Goal: Task Accomplishment & Management: Manage account settings

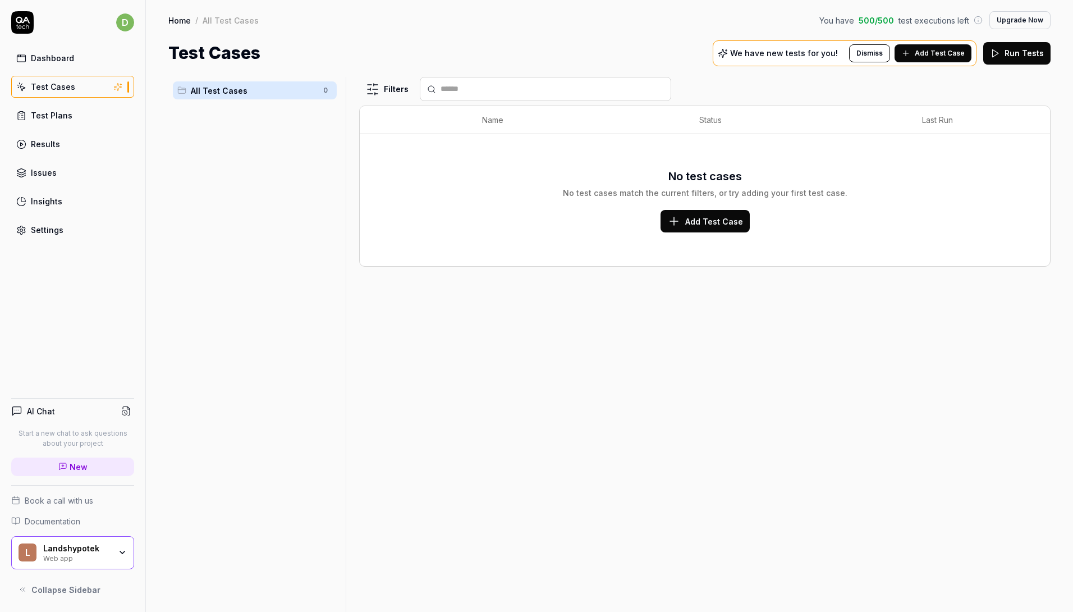
click at [702, 221] on span "Add Test Case" at bounding box center [714, 222] width 58 height 12
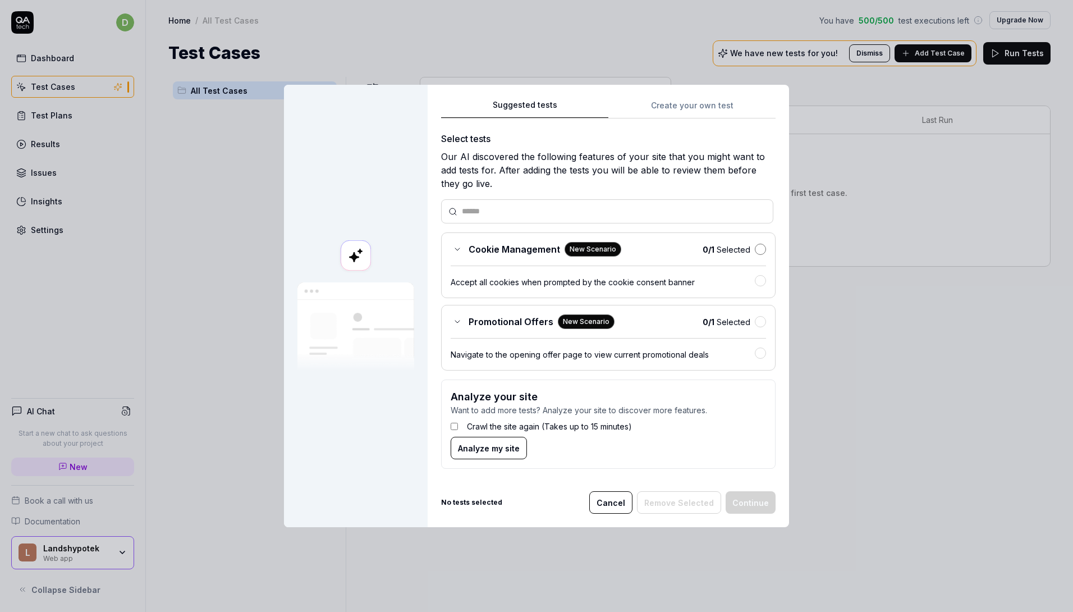
click at [758, 250] on button "button" at bounding box center [760, 249] width 11 height 11
click at [751, 253] on div "0 / 1 Selected" at bounding box center [734, 250] width 63 height 12
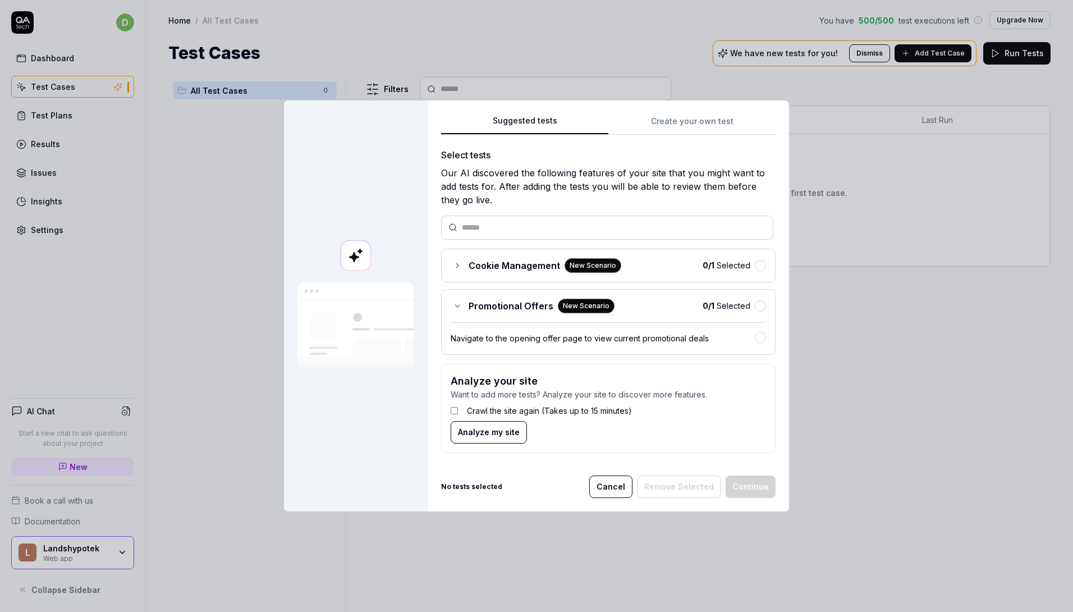
click at [479, 260] on span "Cookie Management" at bounding box center [514, 265] width 91 height 13
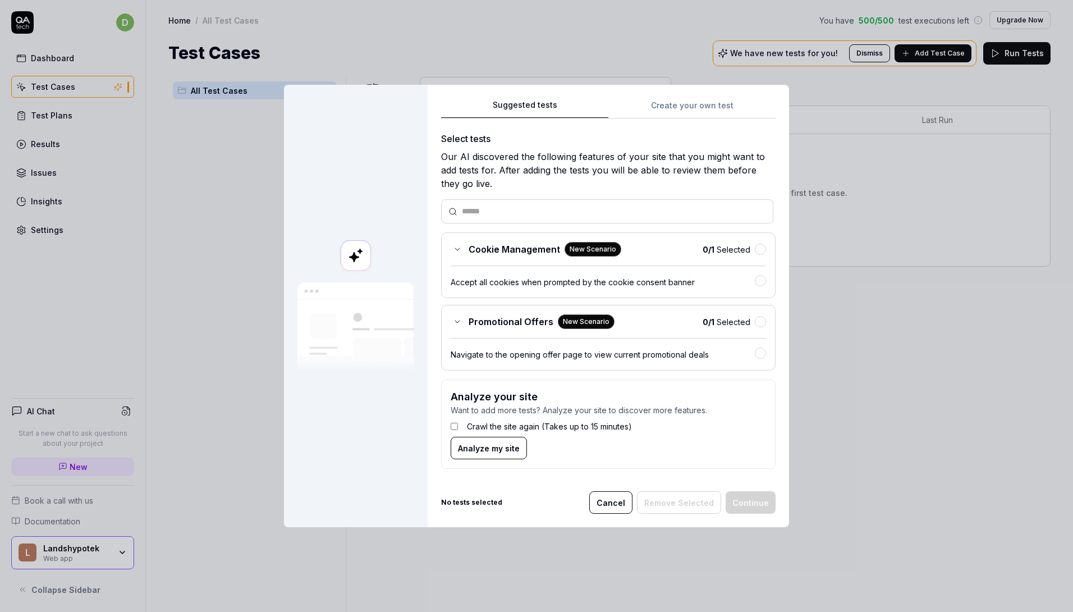
click at [754, 244] on div "0 / 1 Selected" at bounding box center [734, 250] width 63 height 12
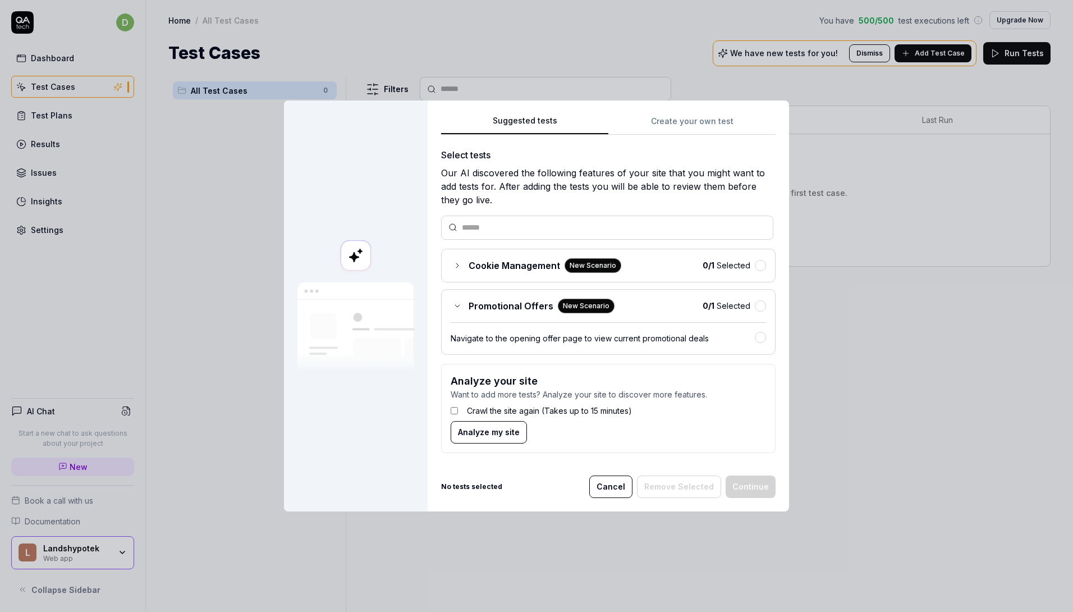
click at [615, 482] on button "Cancel" at bounding box center [610, 486] width 43 height 22
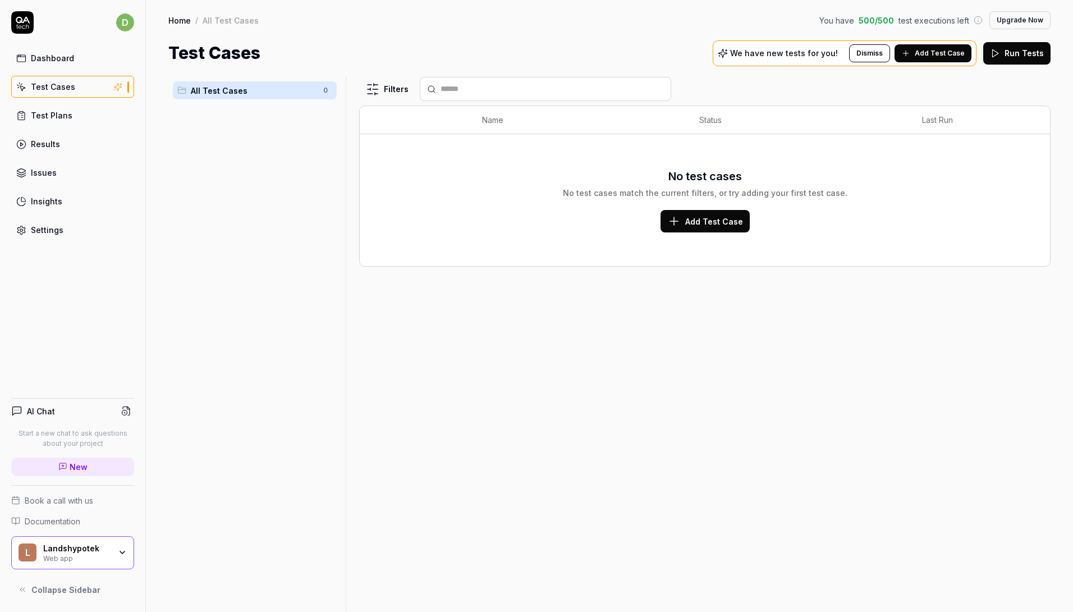
click at [697, 227] on span "Add Test Case" at bounding box center [714, 222] width 58 height 12
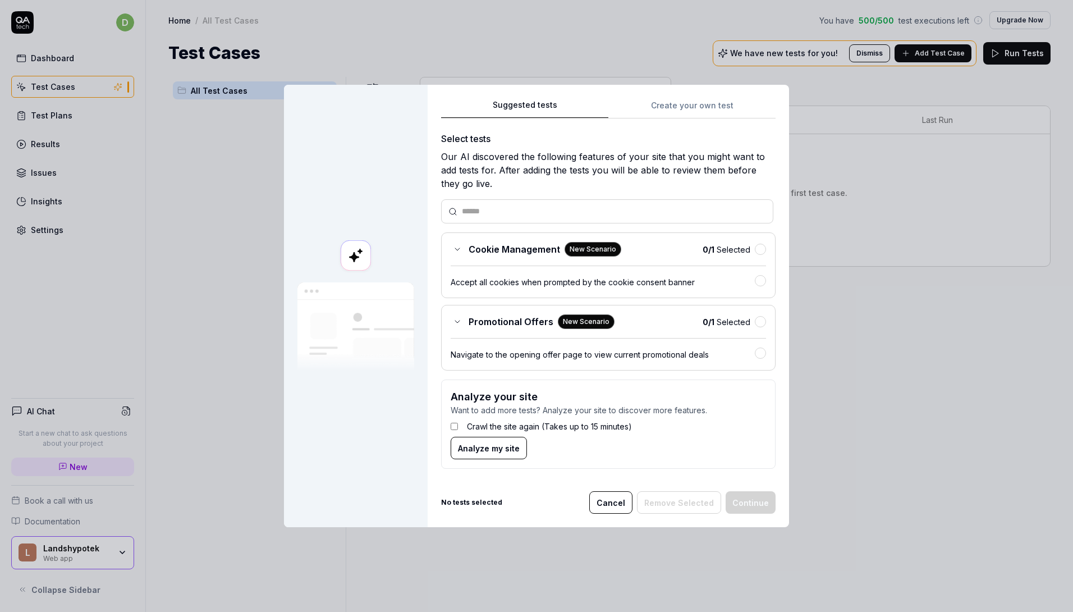
click at [456, 245] on icon at bounding box center [457, 249] width 9 height 9
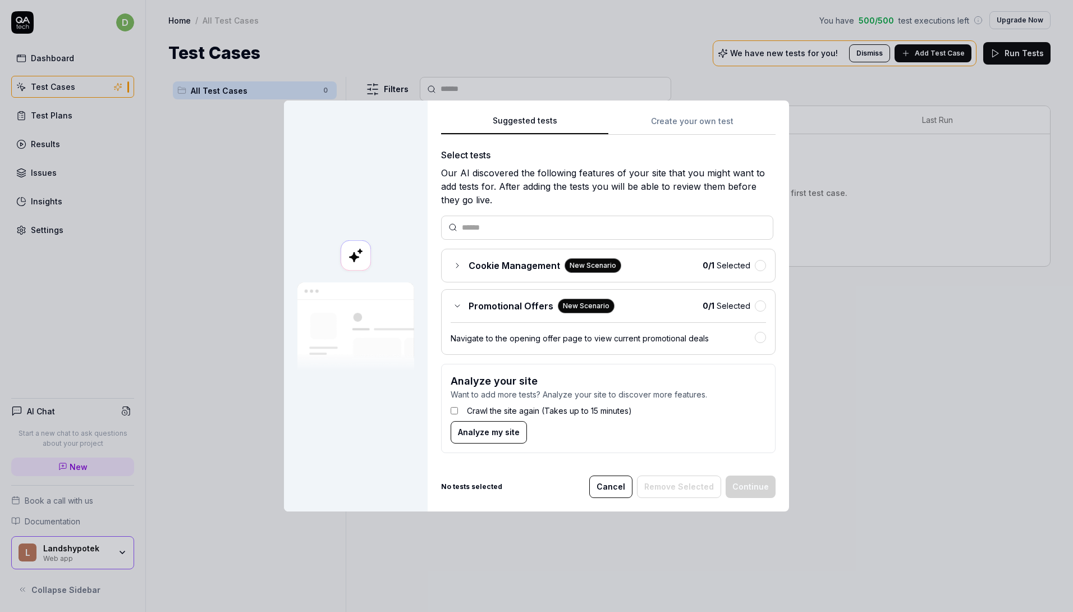
click at [453, 268] on icon at bounding box center [457, 265] width 9 height 9
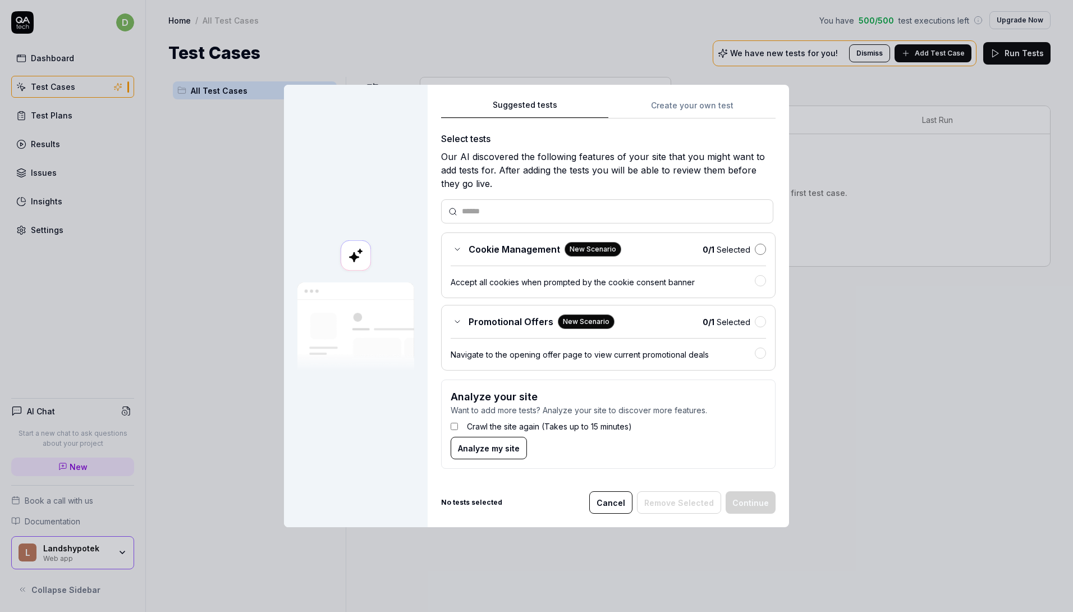
click at [755, 248] on button "button" at bounding box center [760, 249] width 11 height 11
click at [739, 503] on button "Continue" at bounding box center [751, 502] width 50 height 22
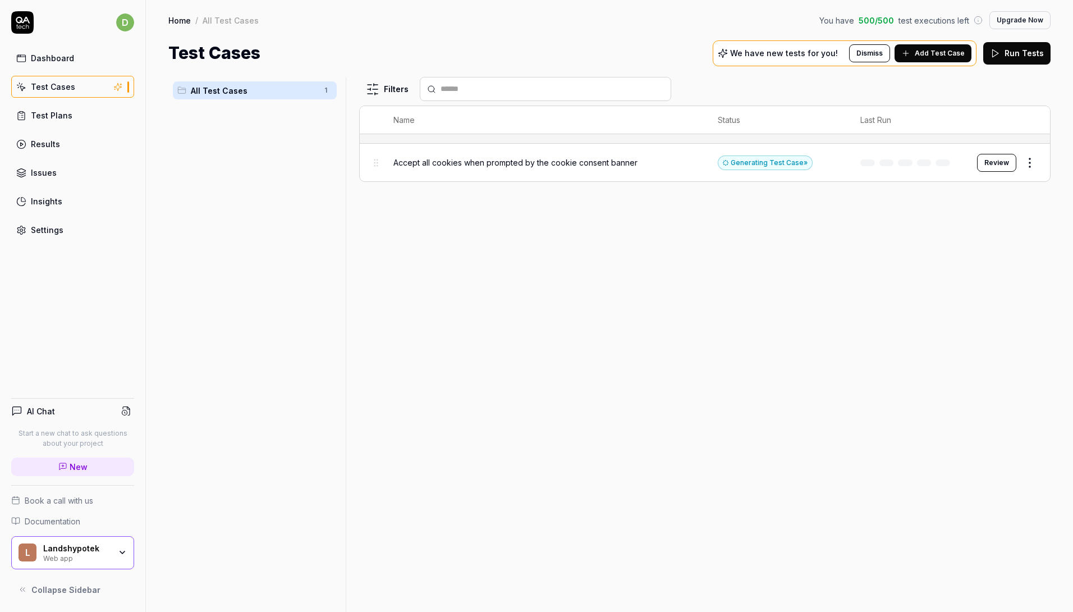
click at [51, 116] on div "Test Plans" at bounding box center [52, 115] width 42 height 12
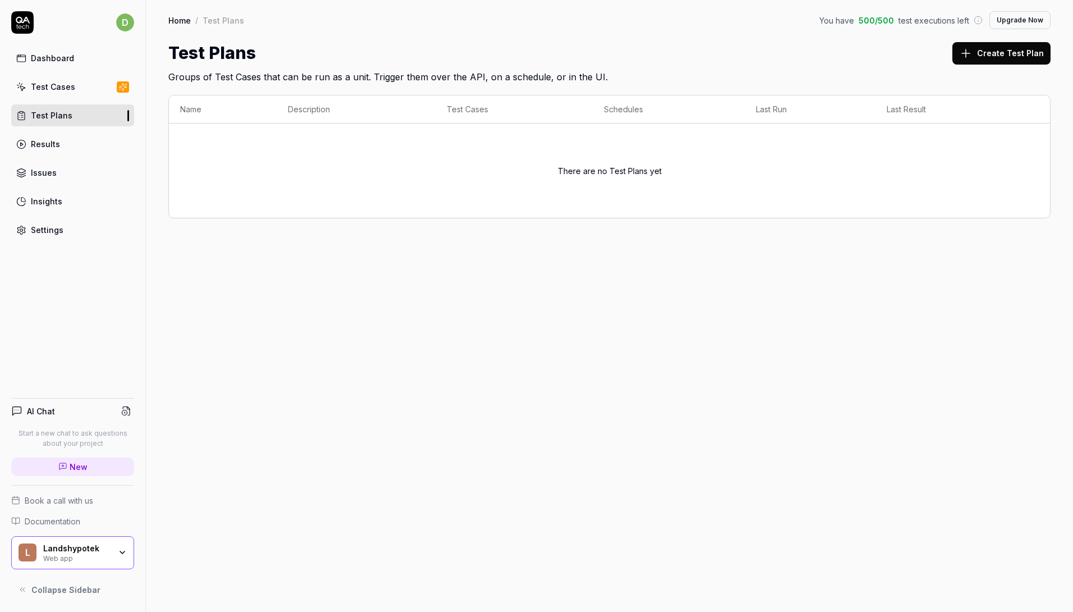
click at [60, 154] on link "Results" at bounding box center [72, 144] width 123 height 22
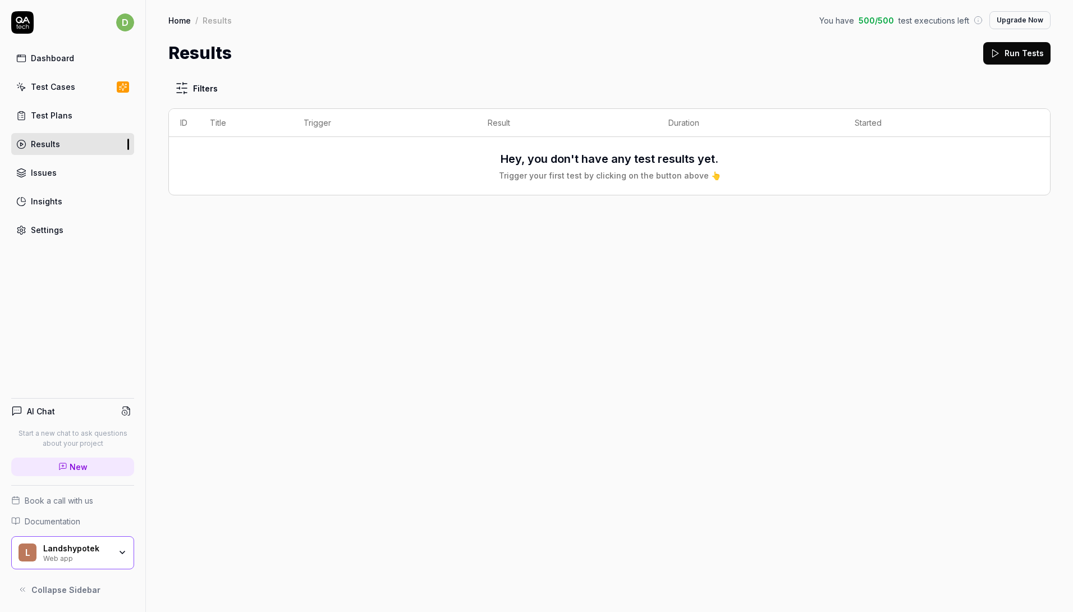
click at [63, 177] on link "Issues" at bounding box center [72, 173] width 123 height 22
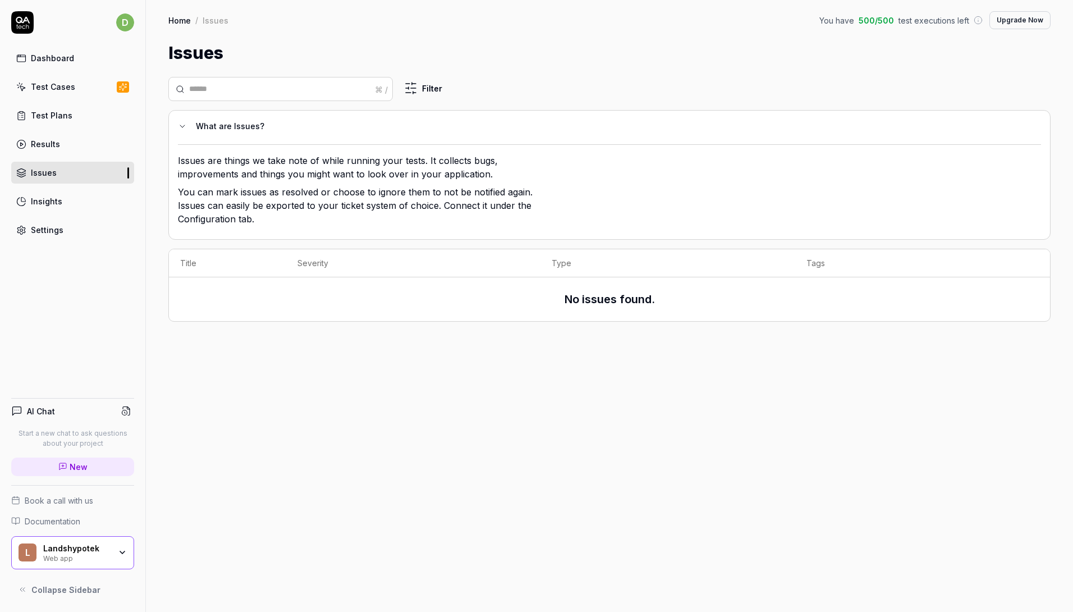
click at [80, 202] on link "Insights" at bounding box center [72, 201] width 123 height 22
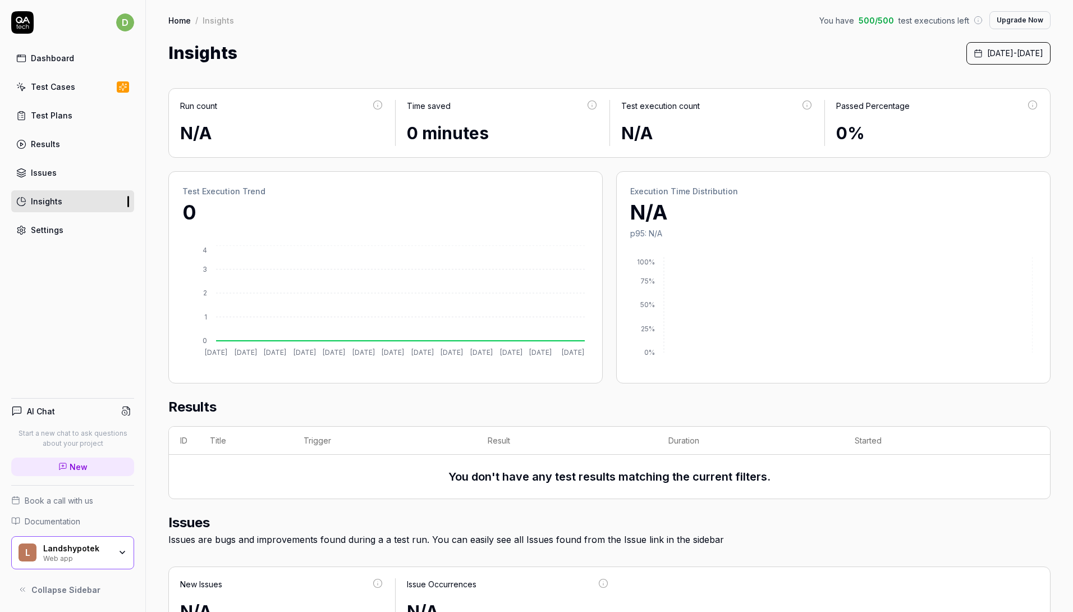
click at [84, 86] on link "Test Cases" at bounding box center [72, 87] width 123 height 22
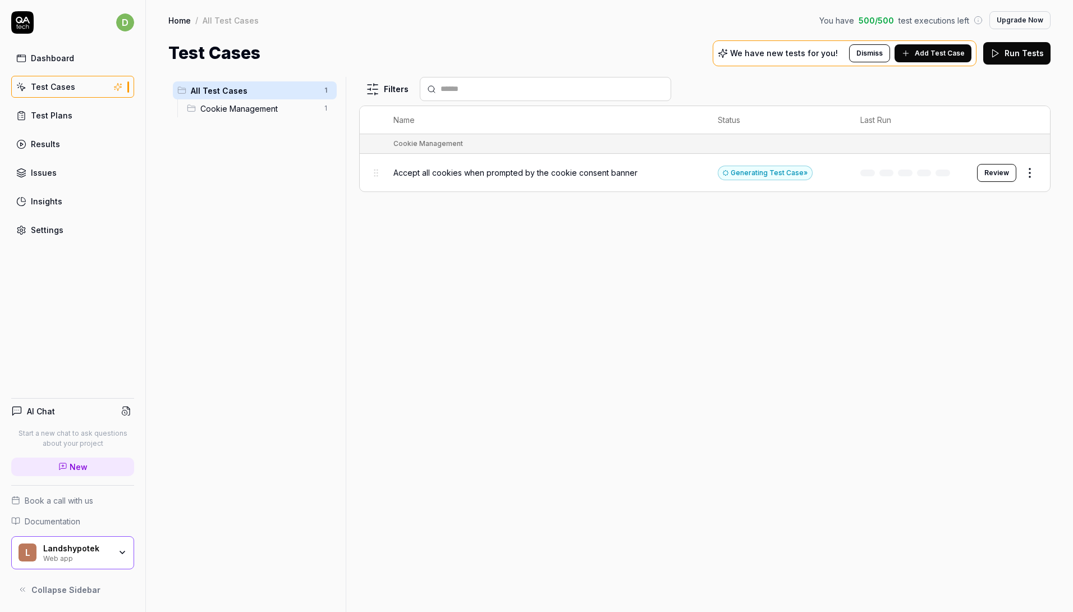
click at [1024, 170] on html "d Dashboard Test Cases Test Plans Results Issues Insights Settings AI Chat Star…" at bounding box center [536, 306] width 1073 height 612
click at [964, 276] on div "Edit" at bounding box center [983, 270] width 107 height 25
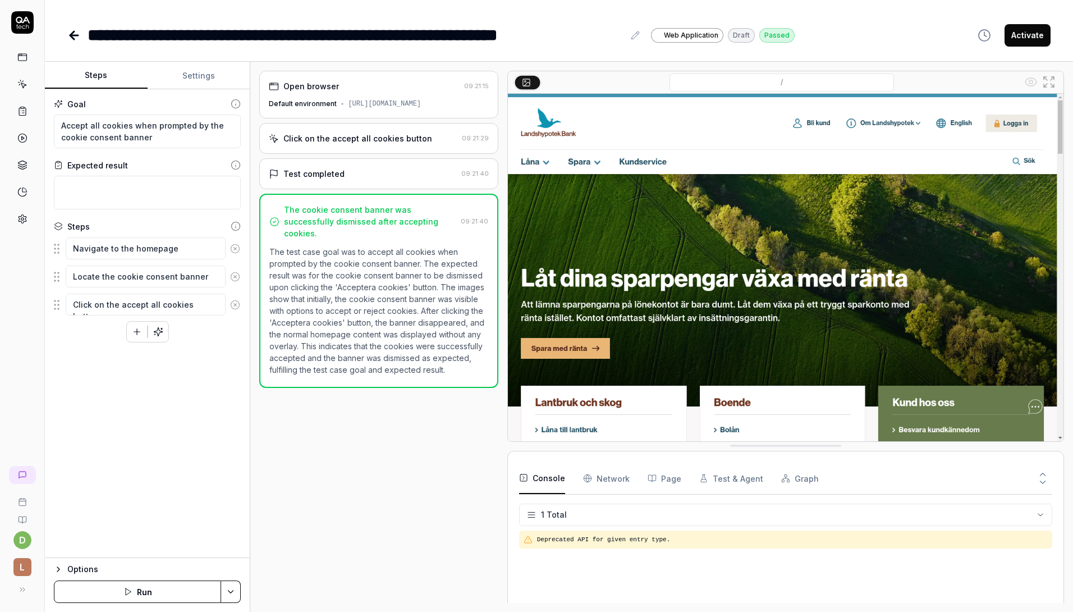
click at [24, 32] on icon at bounding box center [22, 22] width 22 height 22
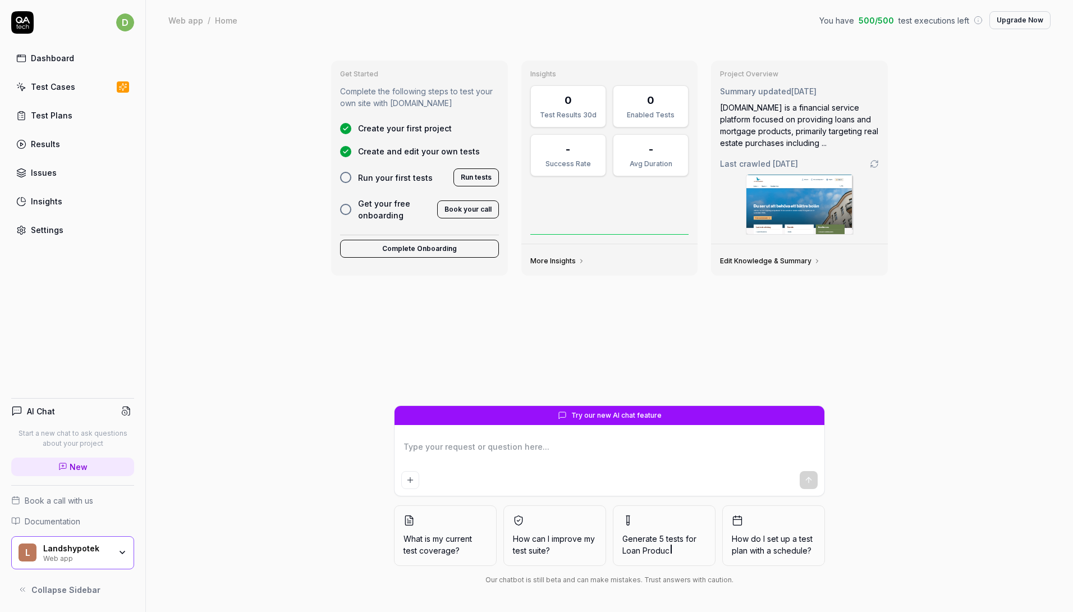
type textarea "*"
